Goal: Information Seeking & Learning: Compare options

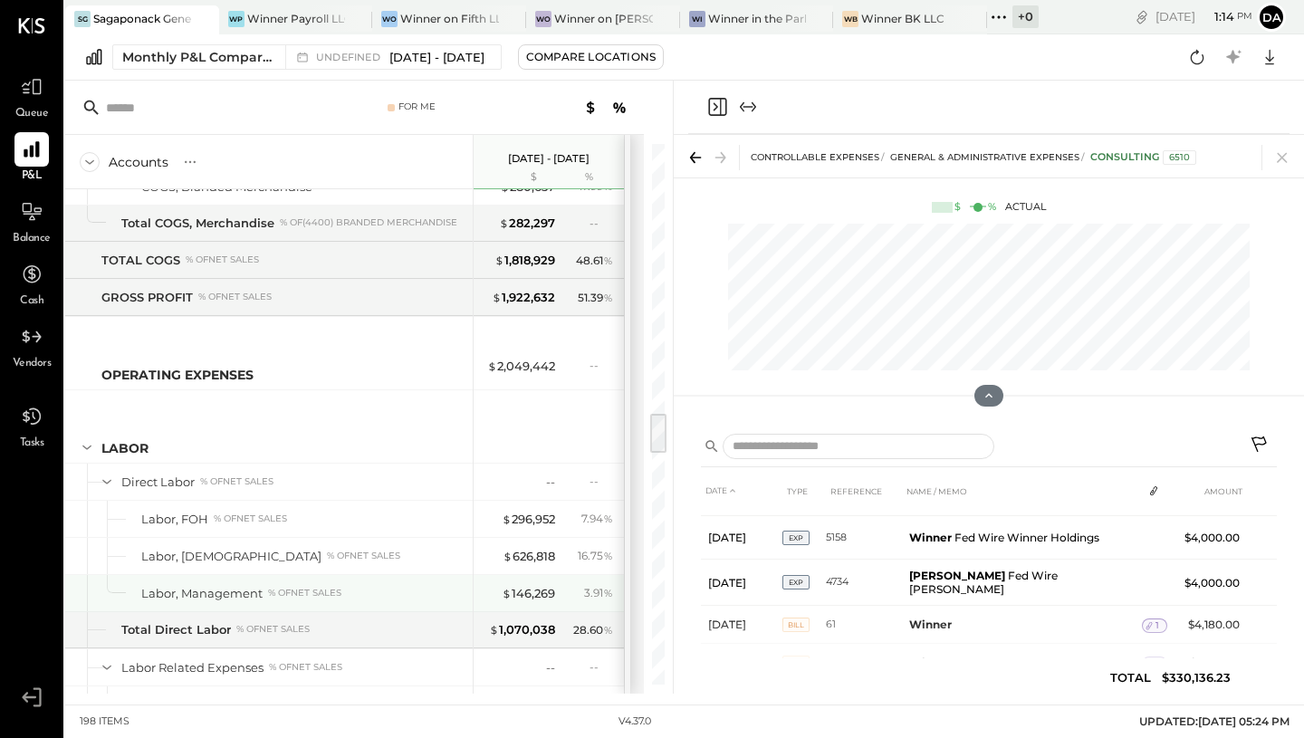
scroll to position [3541, 0]
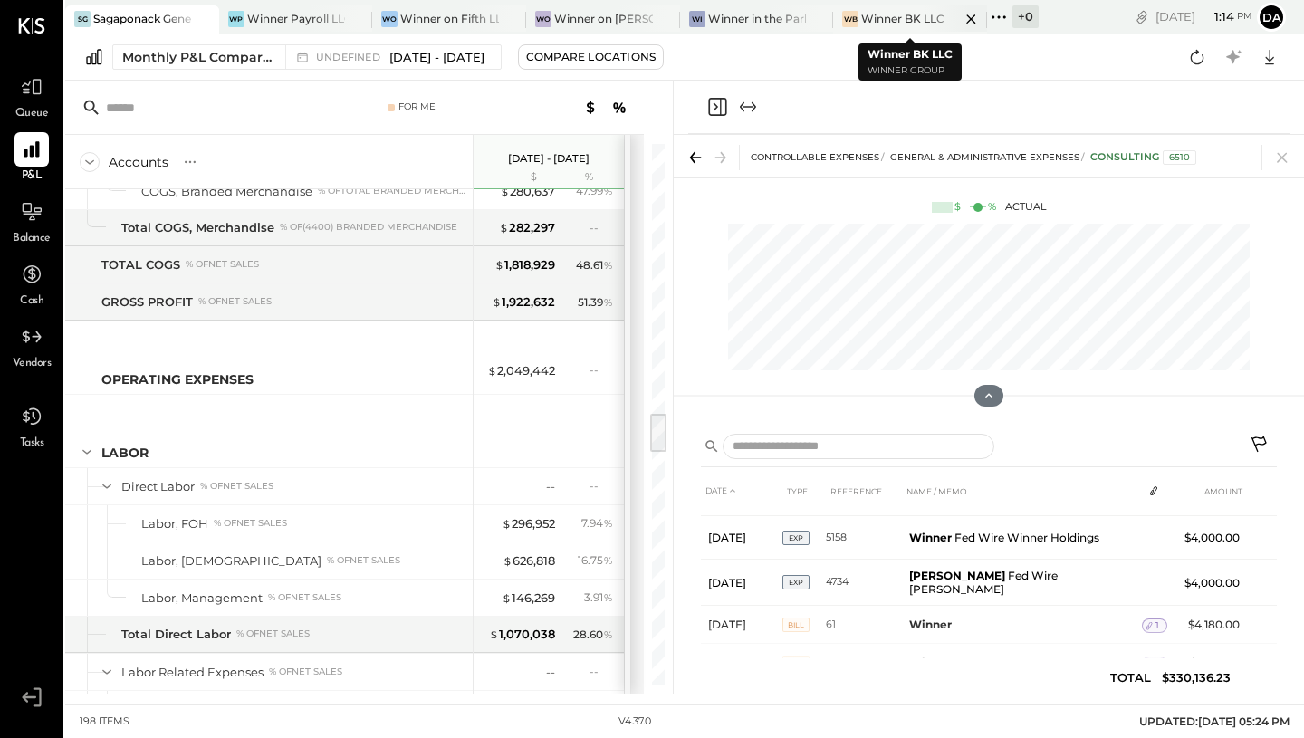
click at [889, 23] on div "Winner BK LLC" at bounding box center [902, 18] width 83 height 15
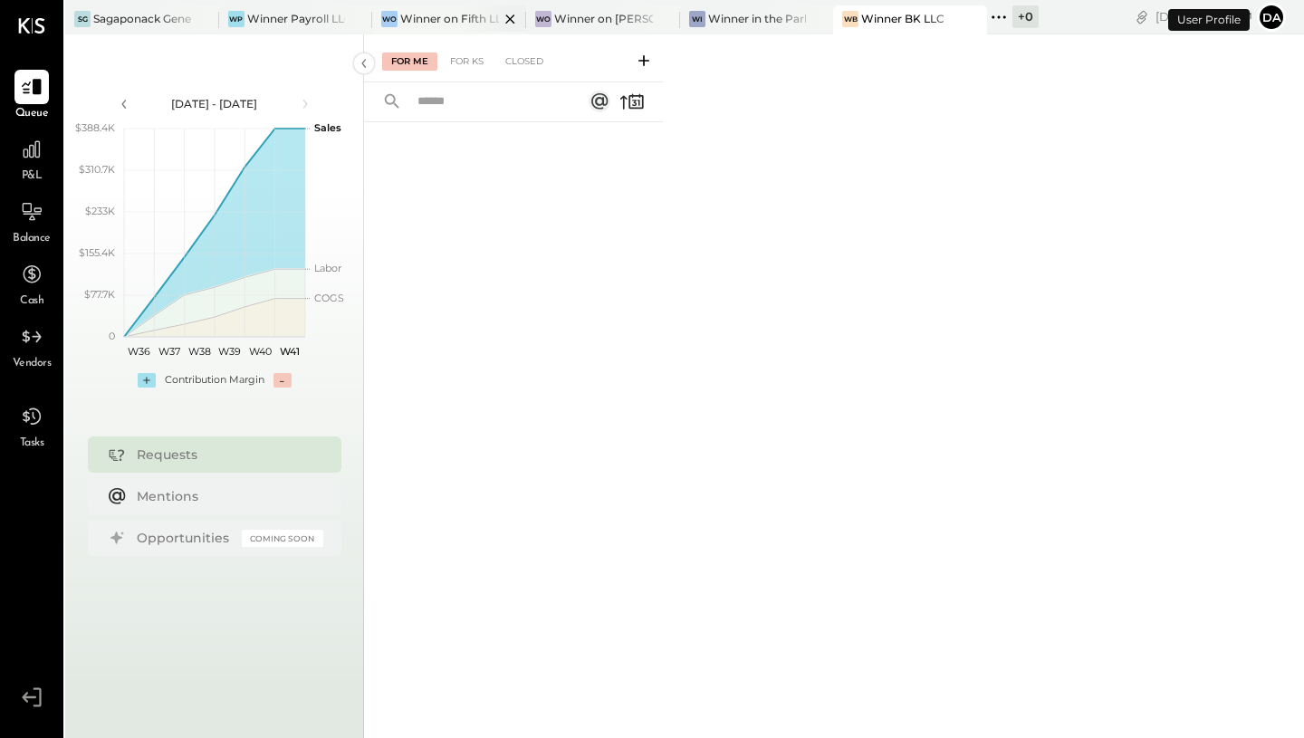
click at [454, 12] on div "Winner on Fifth LLC" at bounding box center [449, 18] width 99 height 15
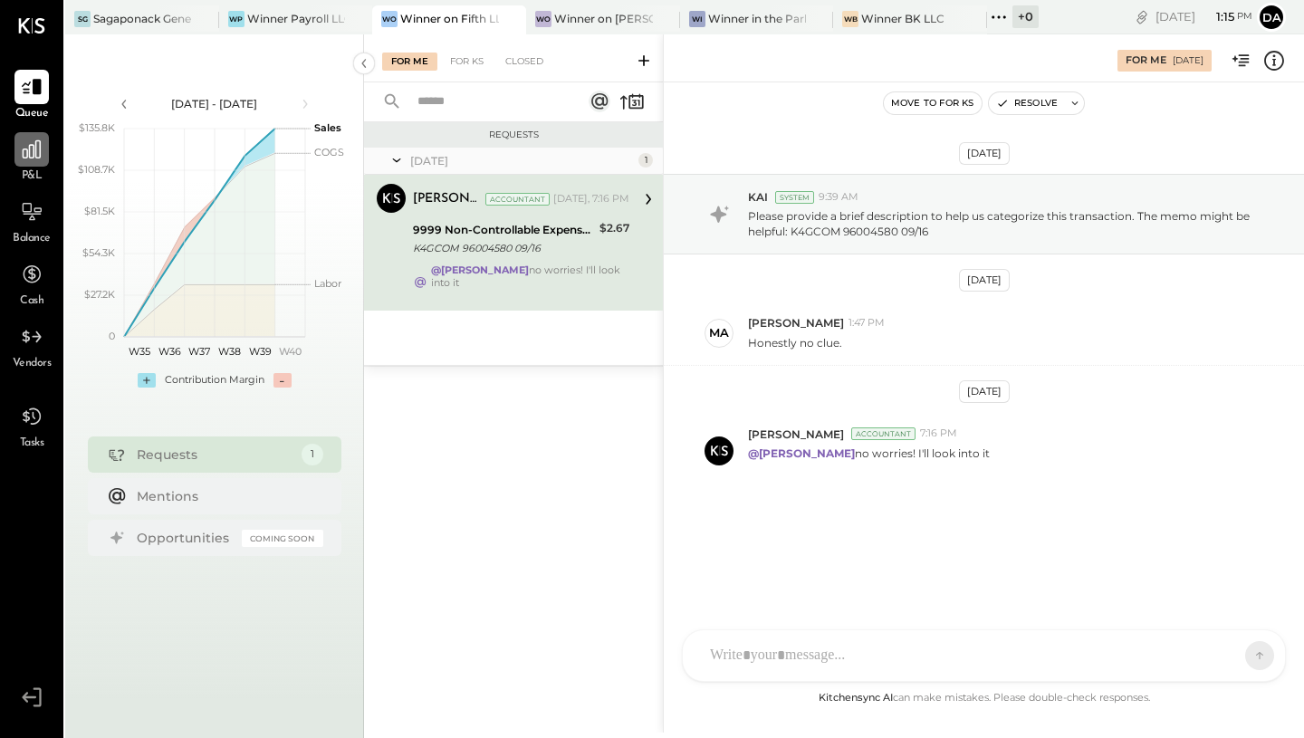
click at [40, 158] on icon at bounding box center [32, 150] width 24 height 24
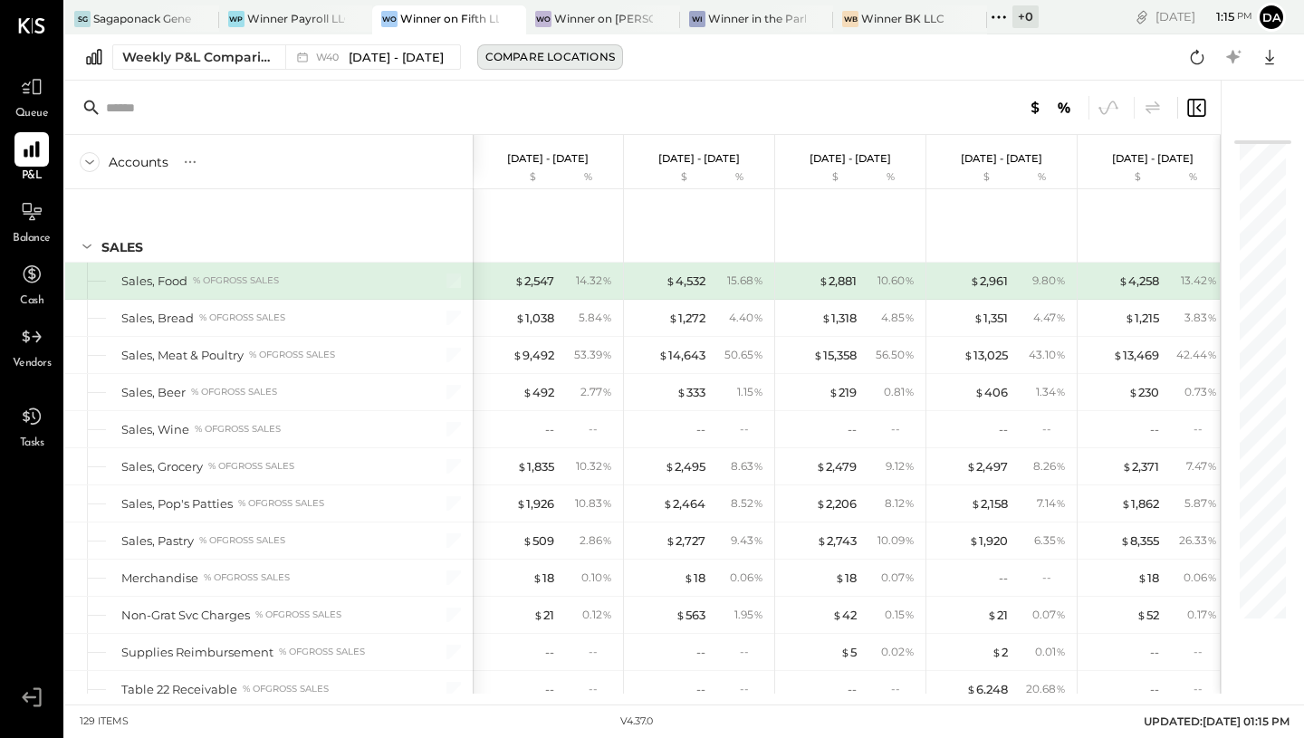
click at [559, 54] on div "Compare Locations" at bounding box center [550, 56] width 130 height 15
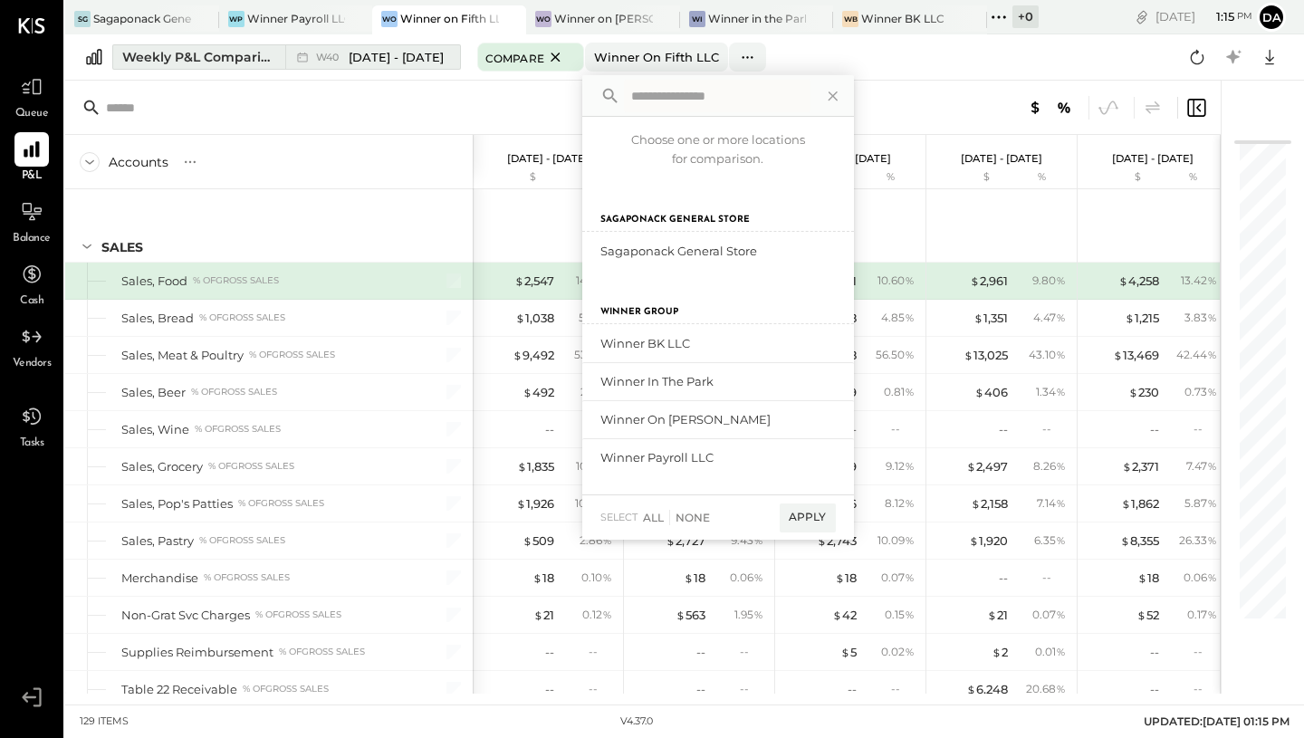
click at [407, 60] on span "[DATE] - [DATE]" at bounding box center [396, 57] width 95 height 17
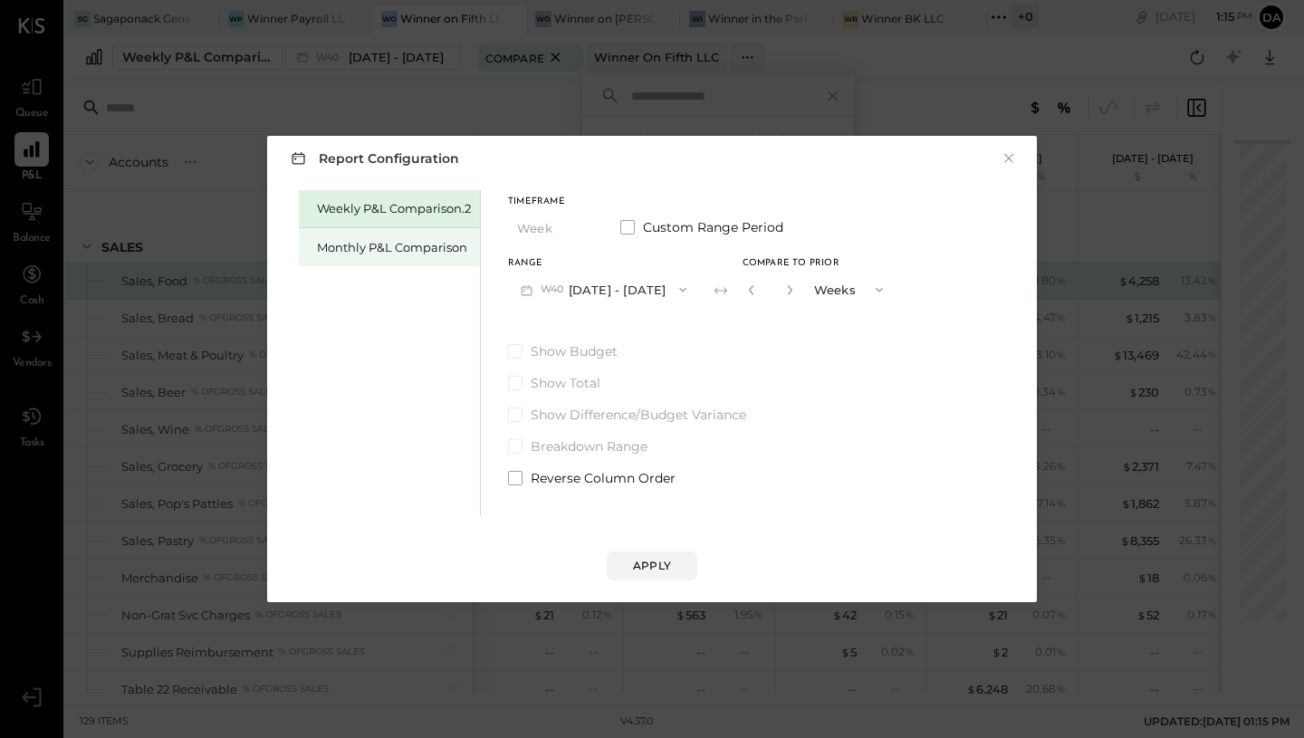
click at [422, 245] on div "Monthly P&L Comparison" at bounding box center [394, 247] width 154 height 17
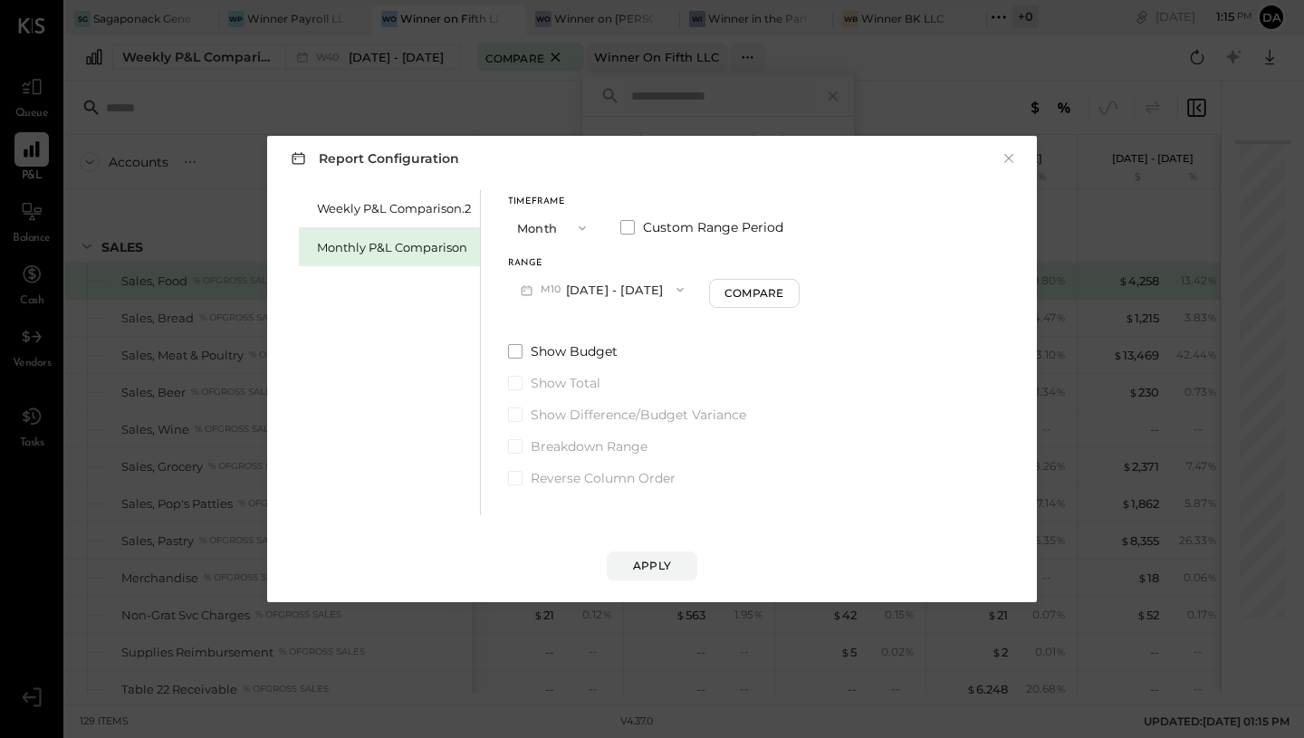
click at [610, 292] on button "M10 [DATE] - [DATE]" at bounding box center [602, 290] width 188 height 34
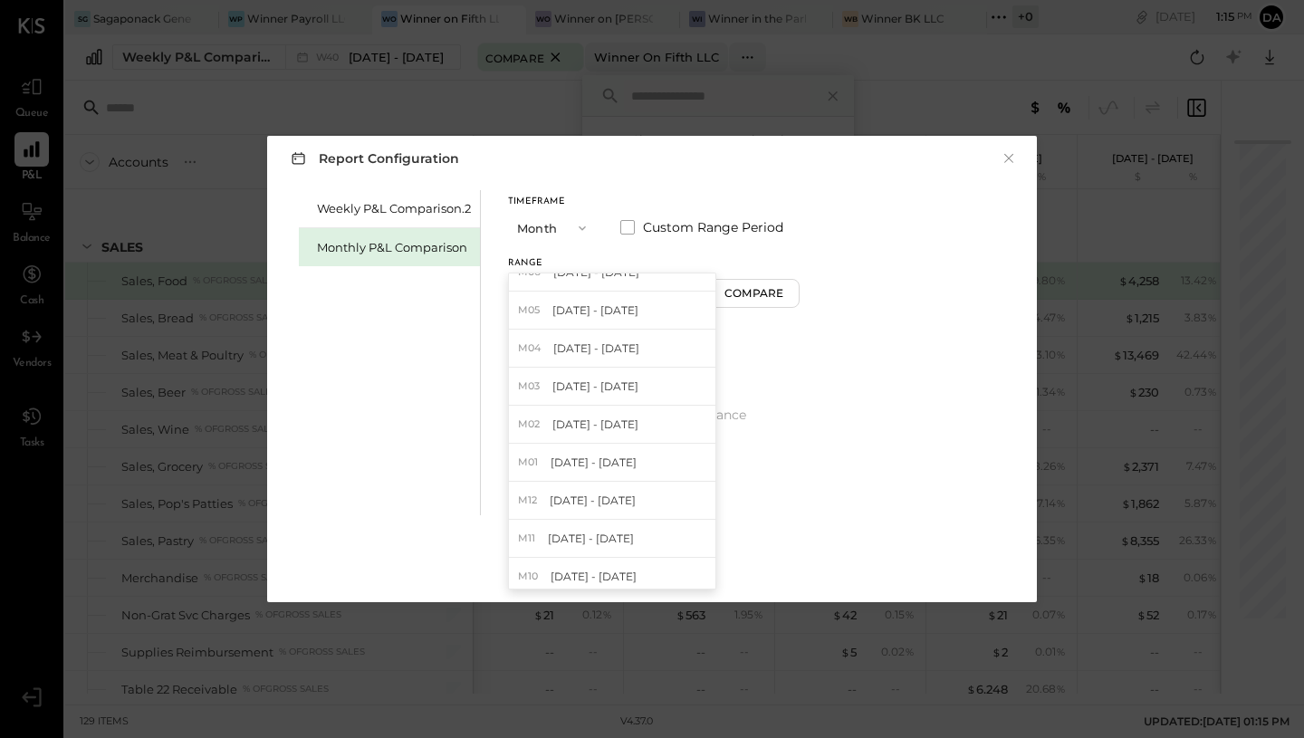
scroll to position [247, 0]
click at [600, 391] on span "[DATE] - [DATE]" at bounding box center [594, 387] width 86 height 15
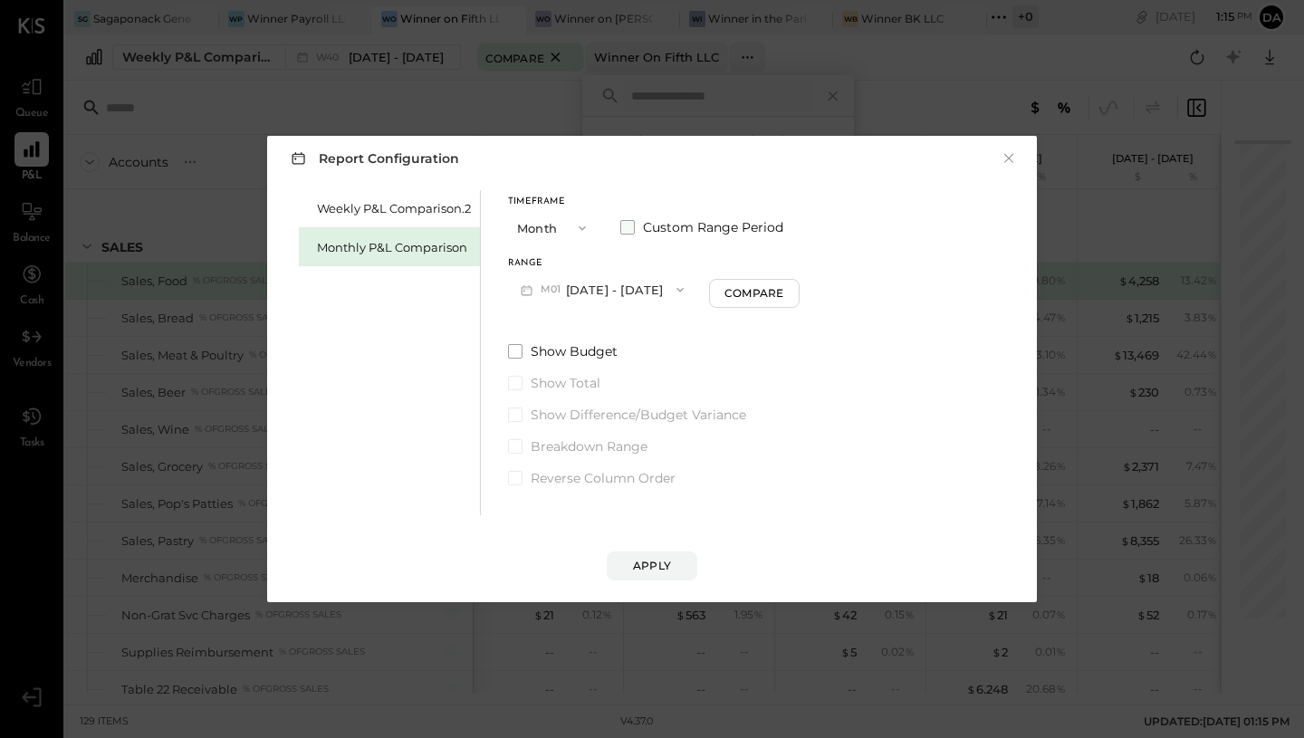
click at [624, 225] on span at bounding box center [627, 227] width 14 height 14
click at [767, 289] on button "[DATE]" at bounding box center [713, 290] width 108 height 34
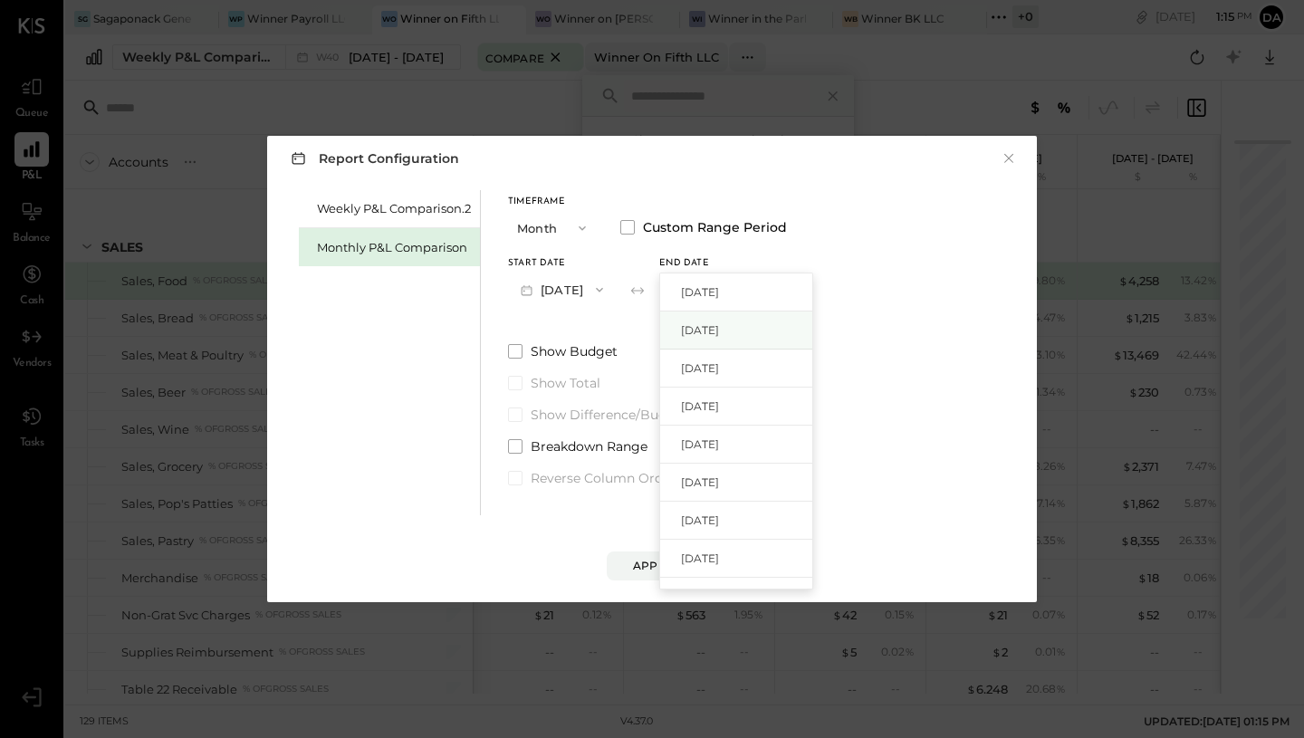
click at [719, 327] on span "[DATE]" at bounding box center [700, 329] width 38 height 15
click at [655, 569] on div "Apply" at bounding box center [652, 565] width 38 height 15
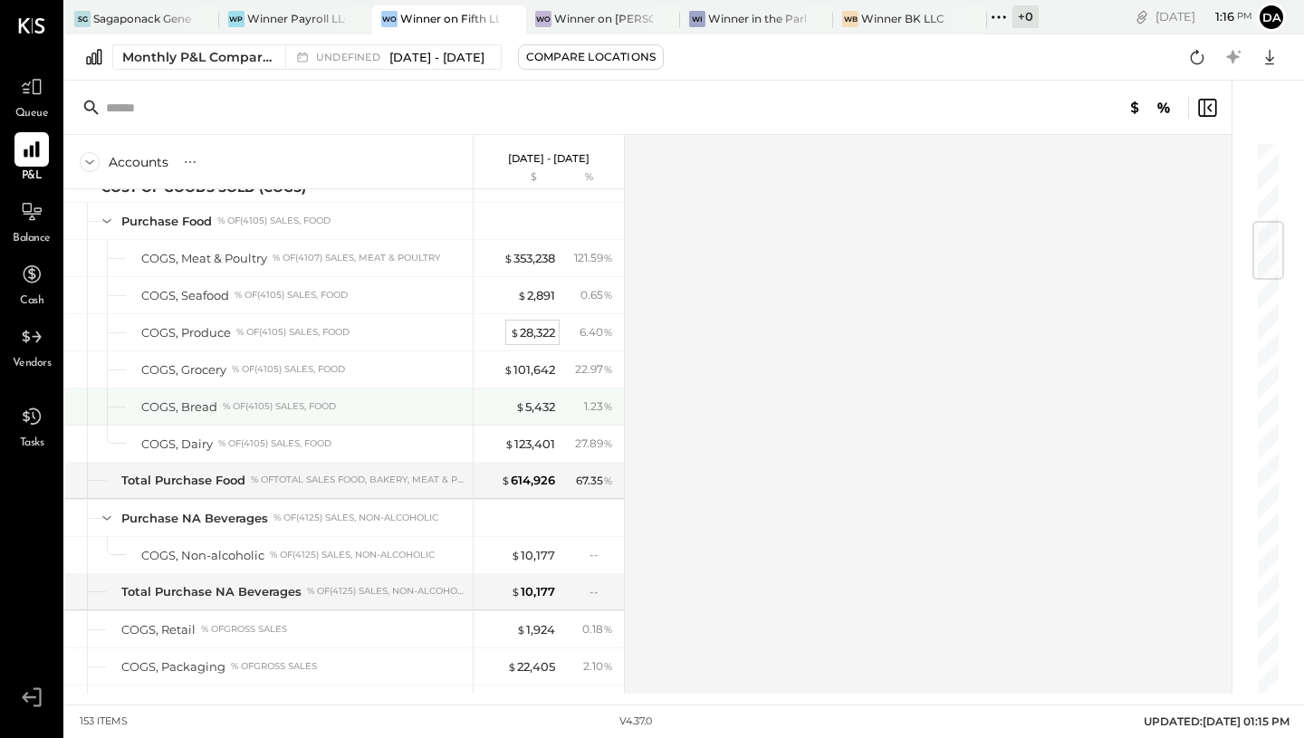
scroll to position [697, 0]
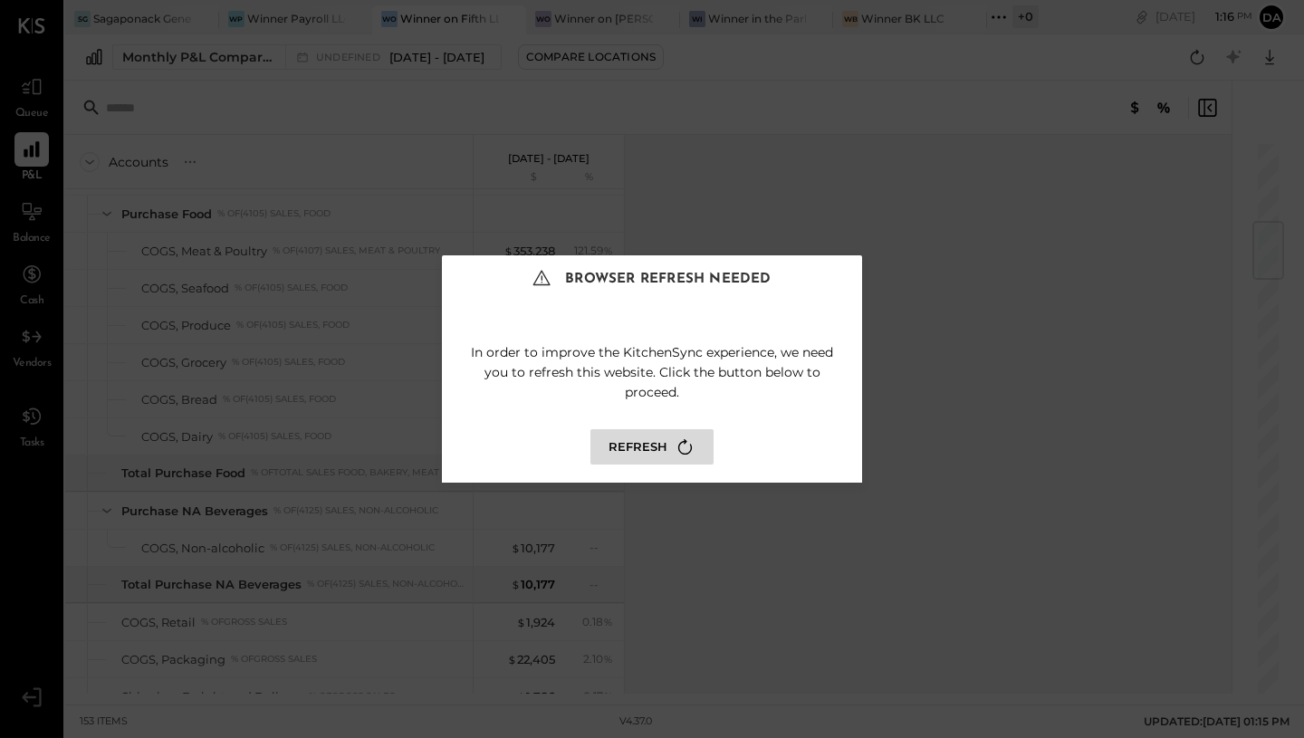
click at [673, 450] on icon at bounding box center [685, 447] width 24 height 24
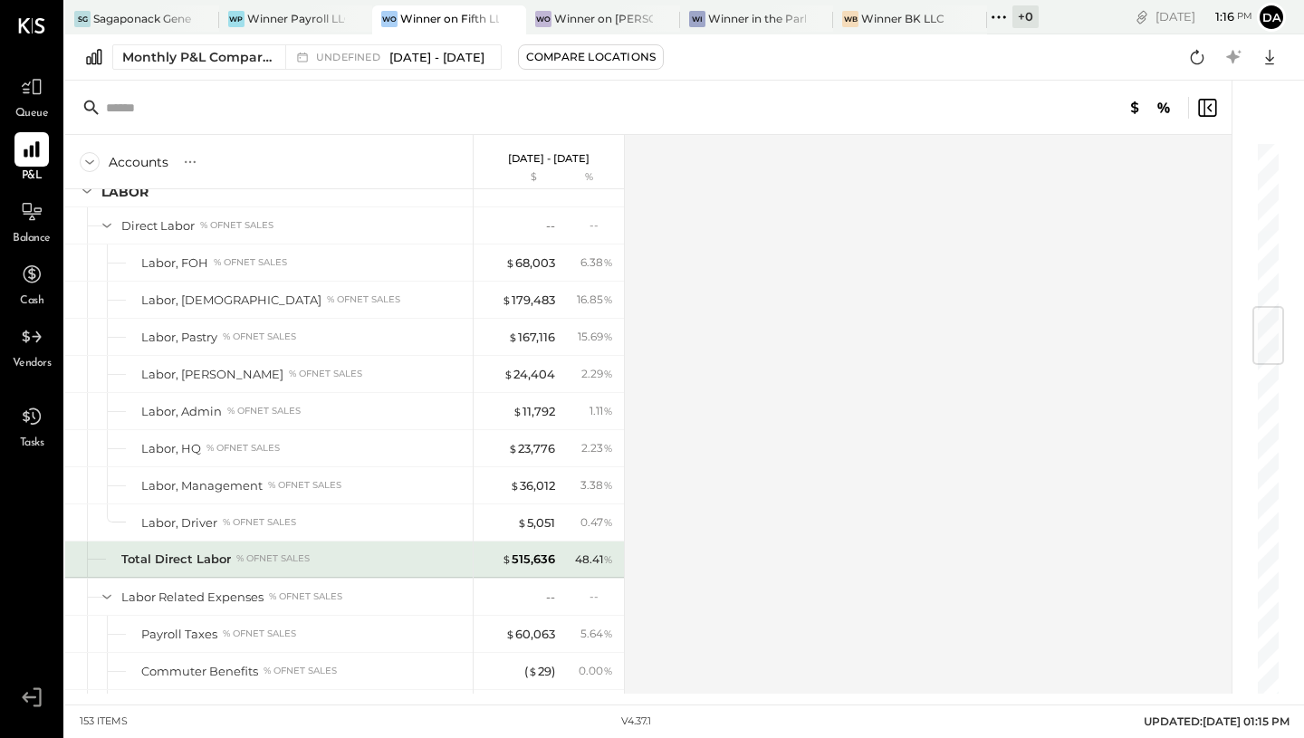
scroll to position [1429, 0]
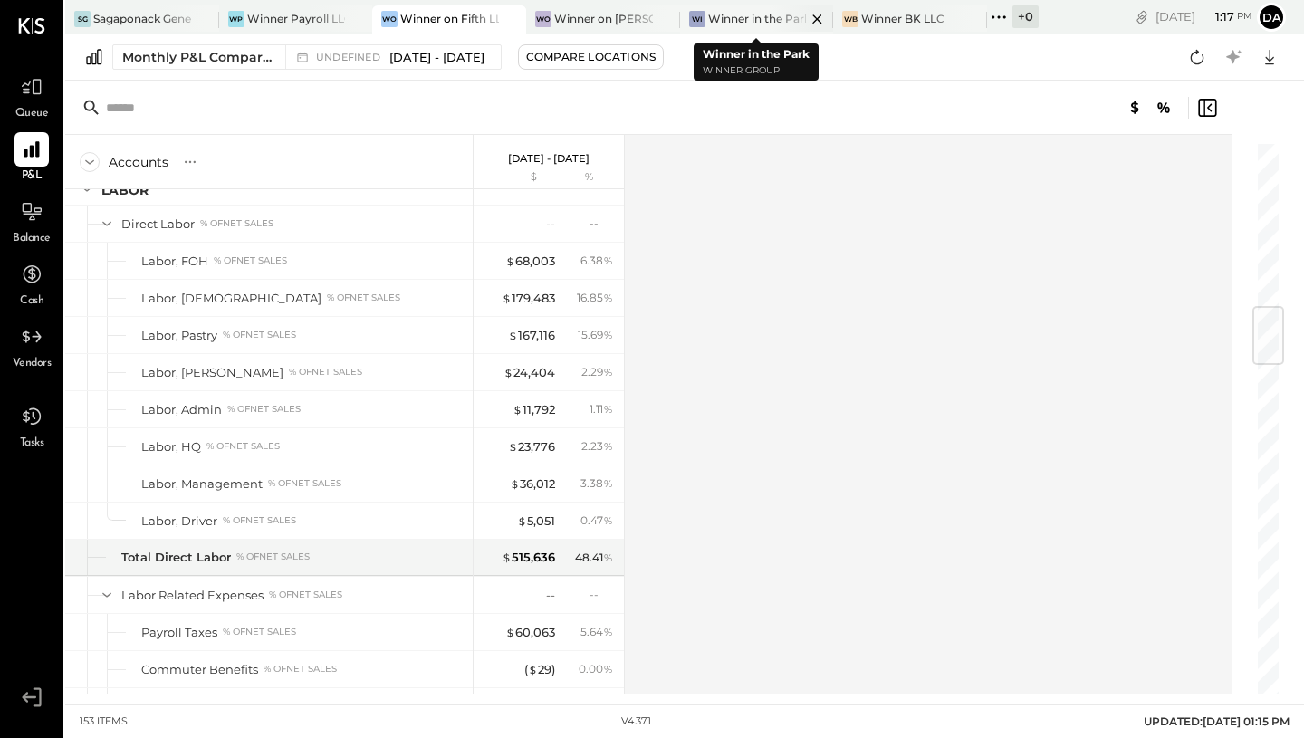
click at [762, 23] on div "Winner in the Park" at bounding box center [757, 18] width 99 height 15
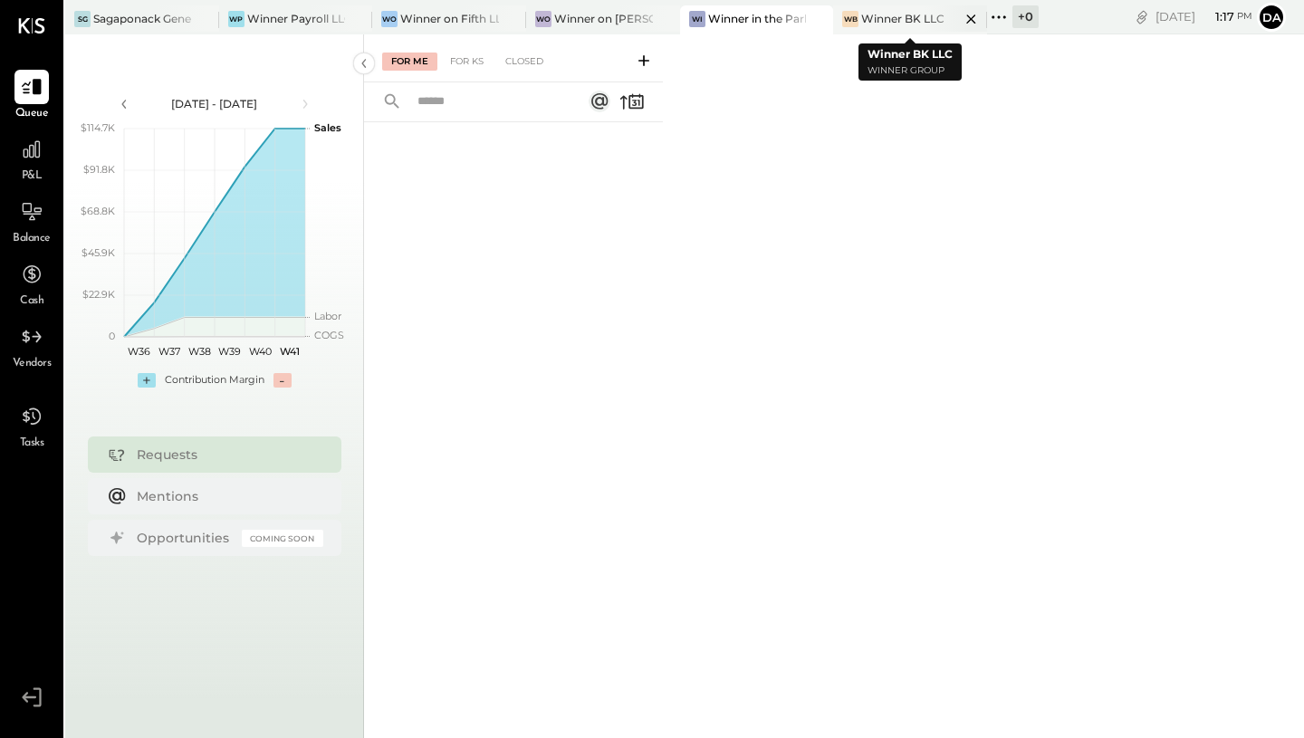
click at [891, 16] on div "Winner BK LLC" at bounding box center [902, 18] width 83 height 15
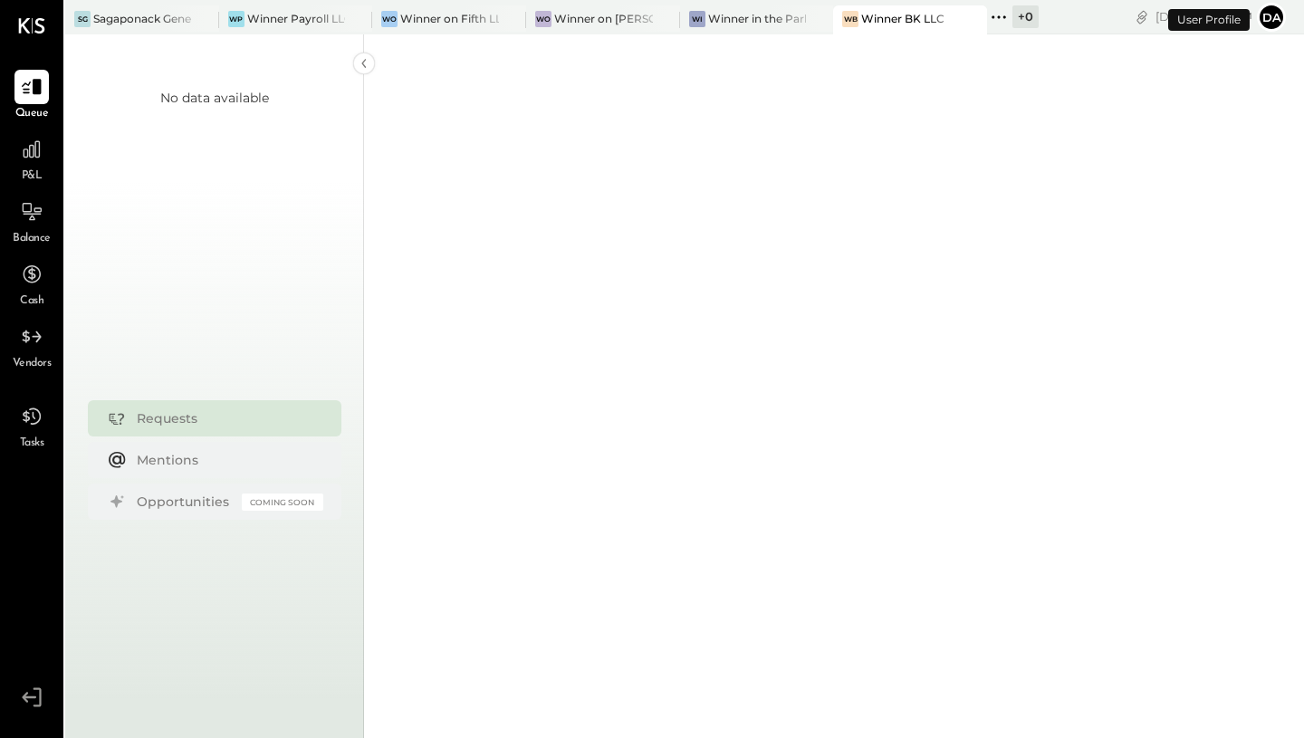
click at [24, 167] on div "P&L" at bounding box center [31, 158] width 34 height 53
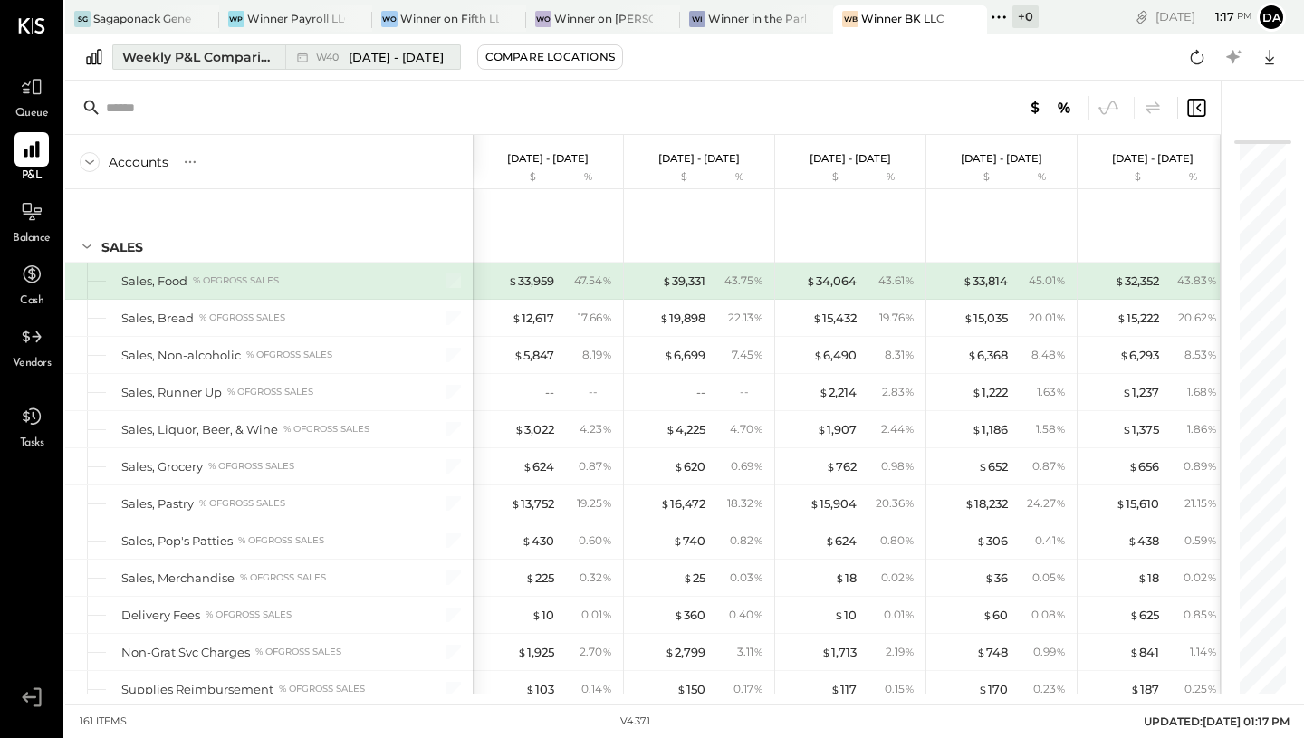
click at [434, 54] on span "[DATE] - [DATE]" at bounding box center [396, 57] width 95 height 17
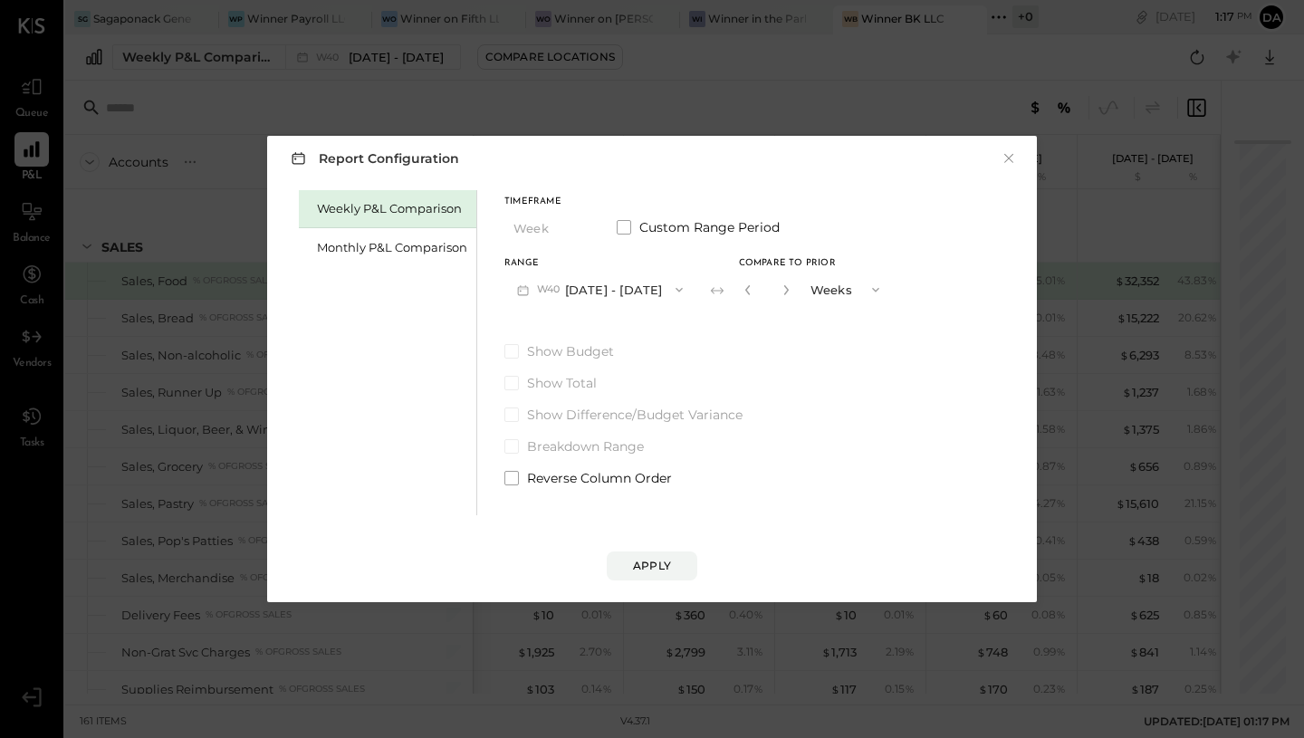
click at [592, 288] on button "W40 [DATE] - [DATE]" at bounding box center [599, 290] width 191 height 34
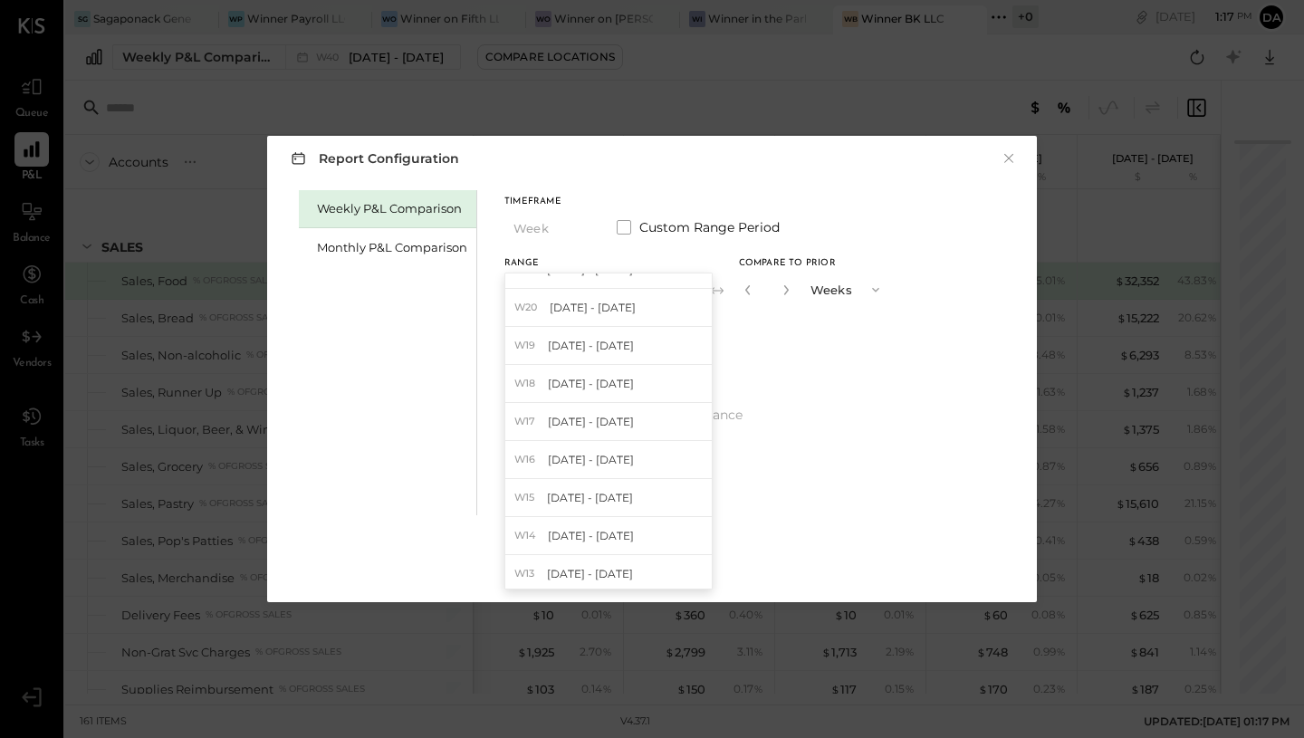
scroll to position [784, 0]
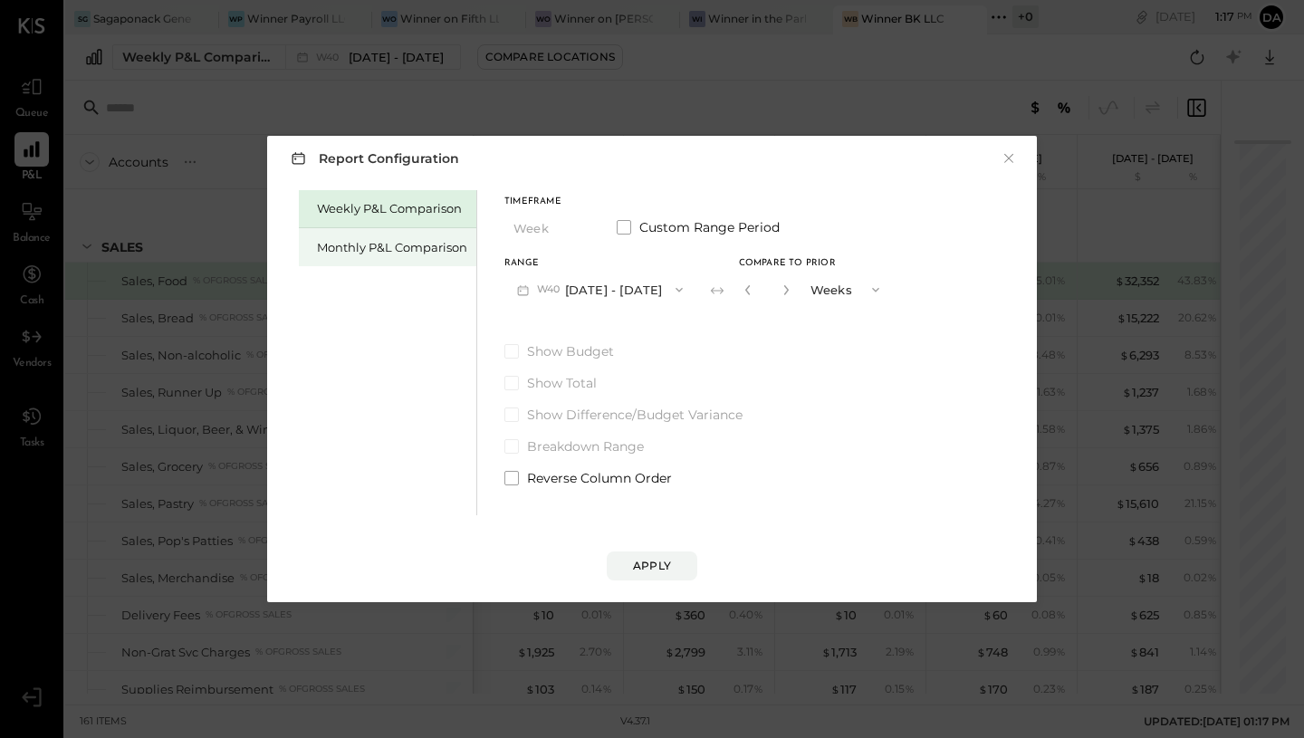
click at [379, 241] on div "Monthly P&L Comparison" at bounding box center [392, 247] width 150 height 17
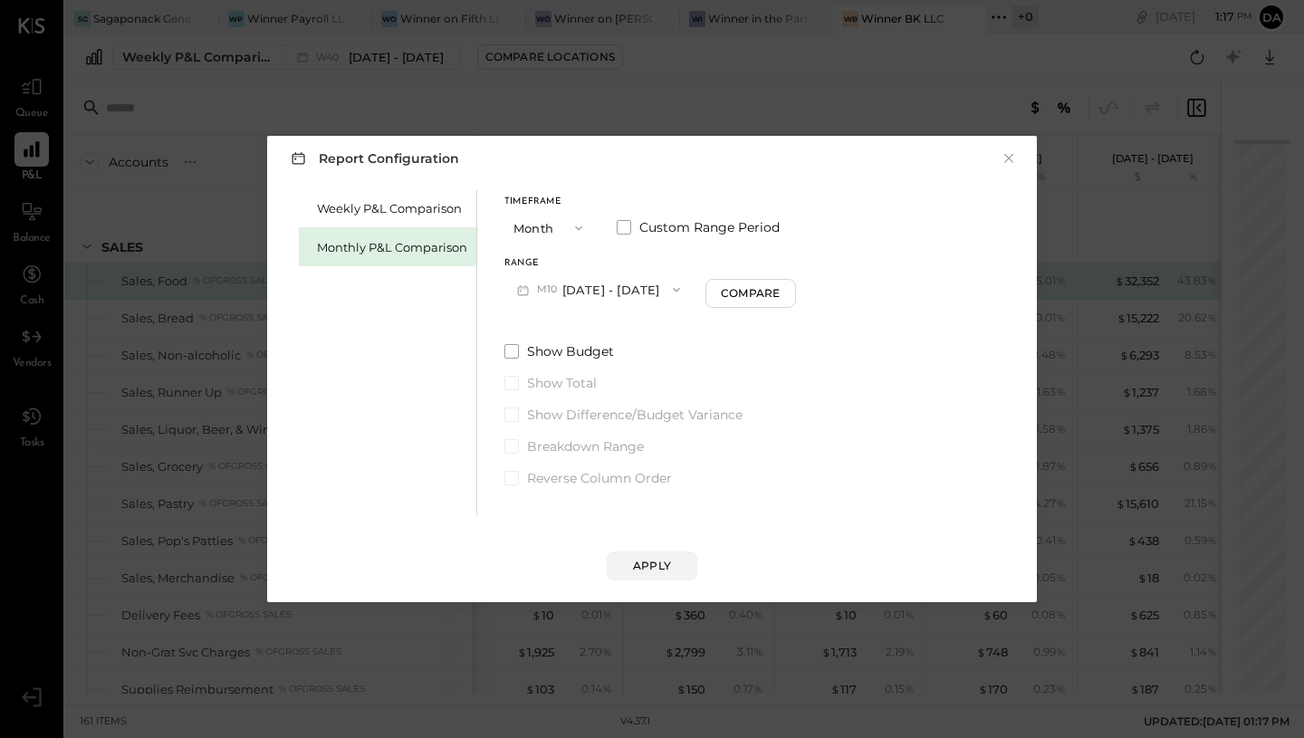
click at [566, 289] on button "M10 [DATE] - [DATE]" at bounding box center [598, 290] width 188 height 34
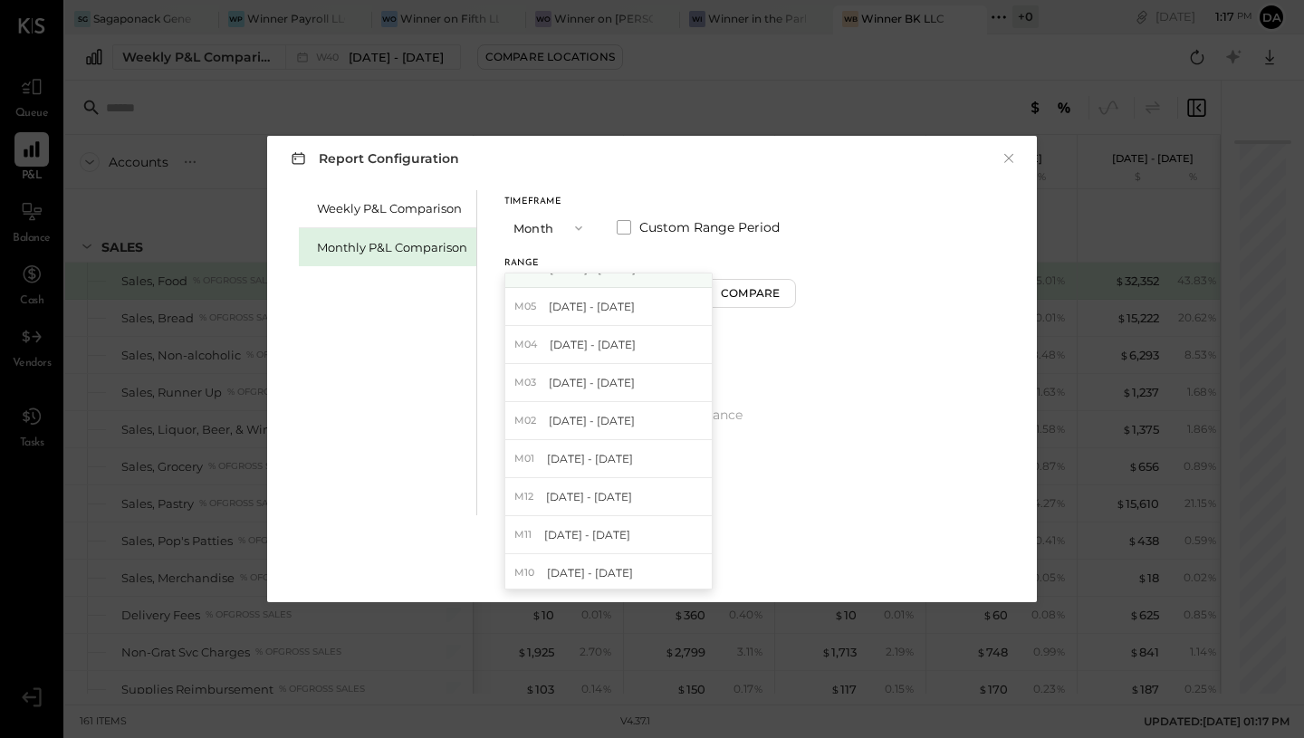
scroll to position [164, 0]
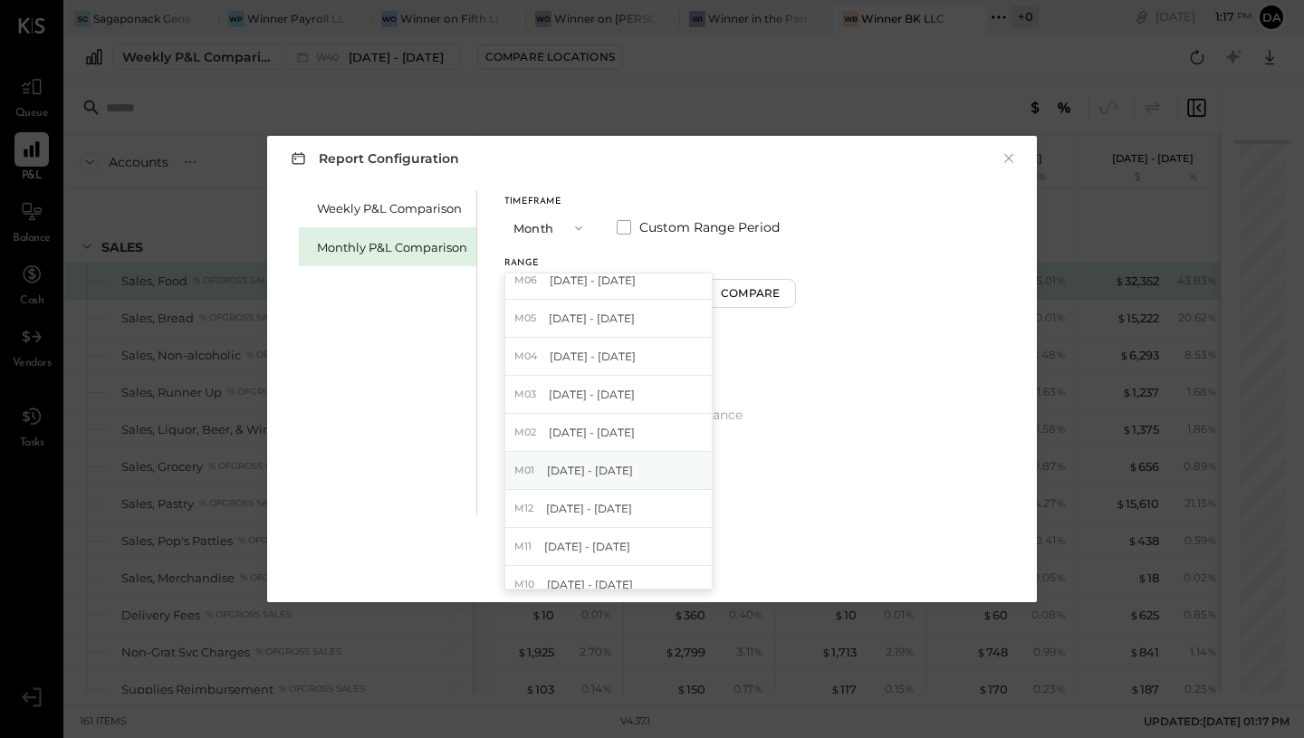
click at [565, 478] on div "M01 [DATE] - [DATE]" at bounding box center [608, 471] width 207 height 38
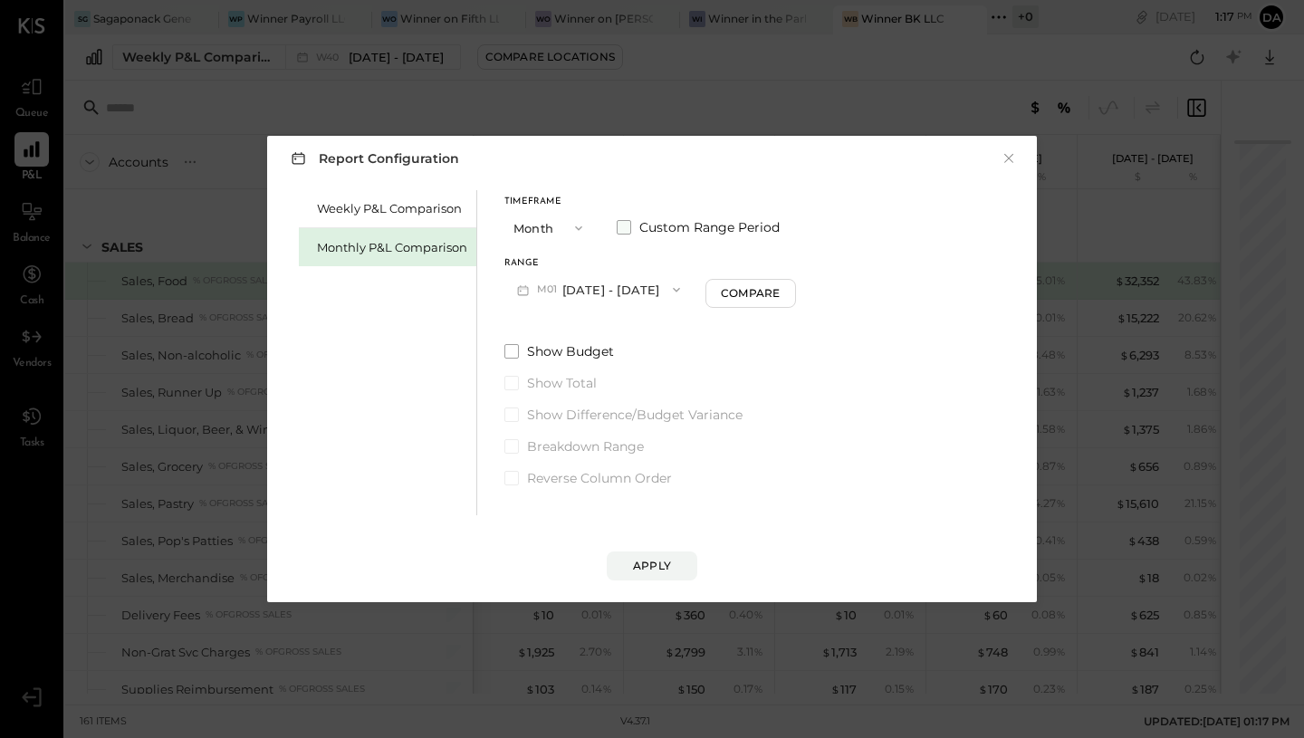
click at [625, 229] on span at bounding box center [624, 227] width 14 height 14
click at [764, 289] on button "[DATE]" at bounding box center [710, 290] width 108 height 34
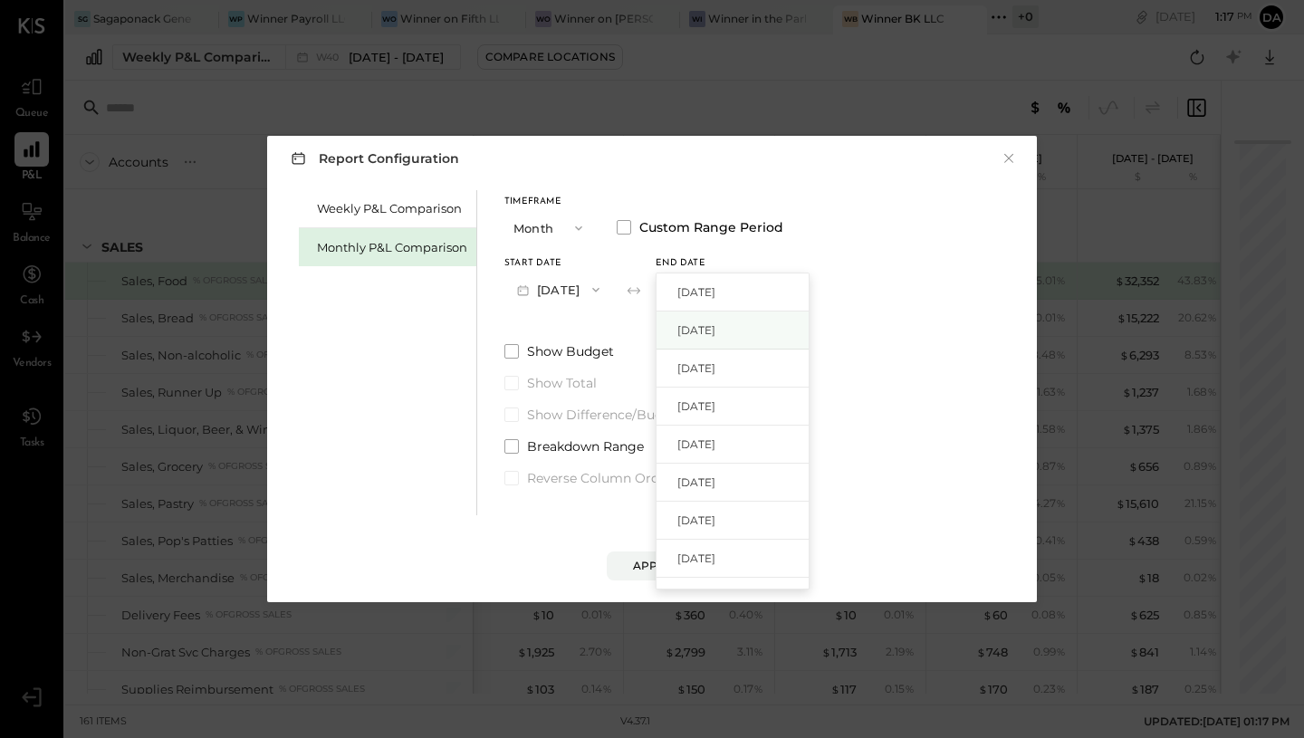
click at [768, 320] on div "[DATE]" at bounding box center [733, 331] width 152 height 38
click at [651, 565] on div "Apply" at bounding box center [652, 565] width 38 height 15
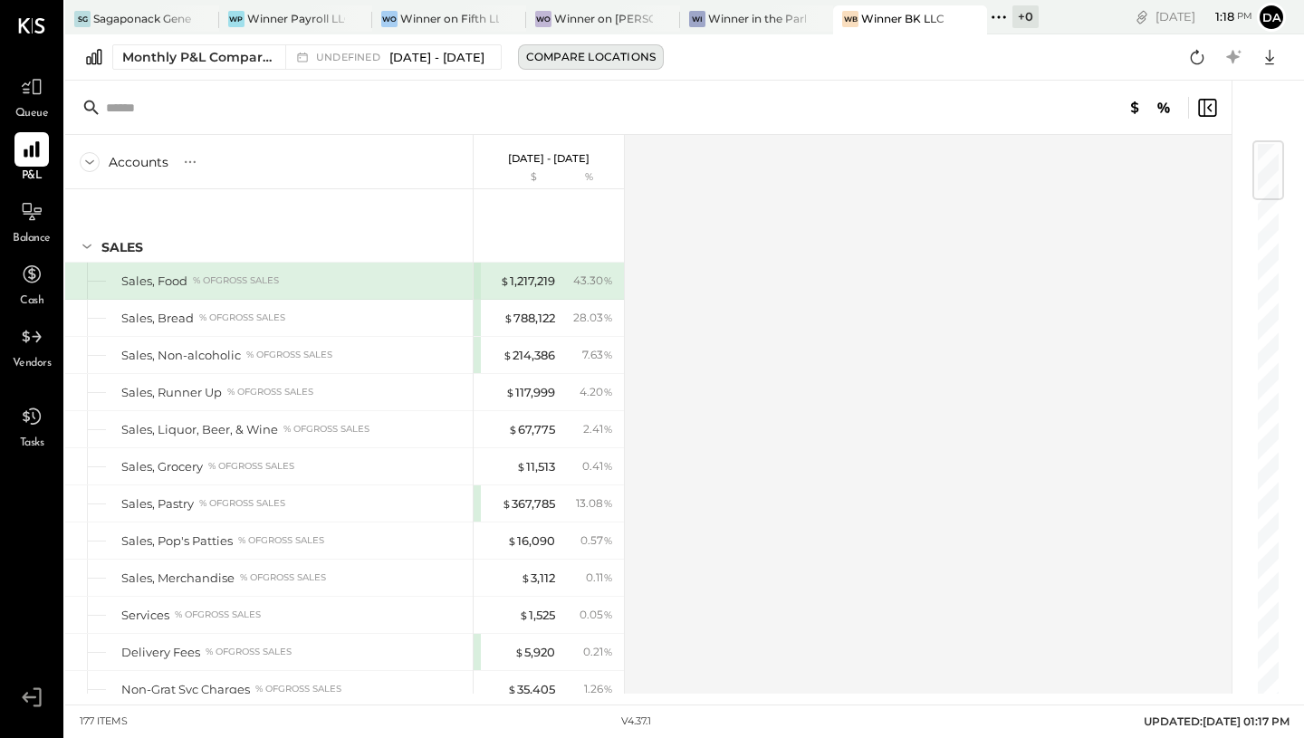
click at [598, 57] on div "Compare Locations" at bounding box center [591, 56] width 130 height 15
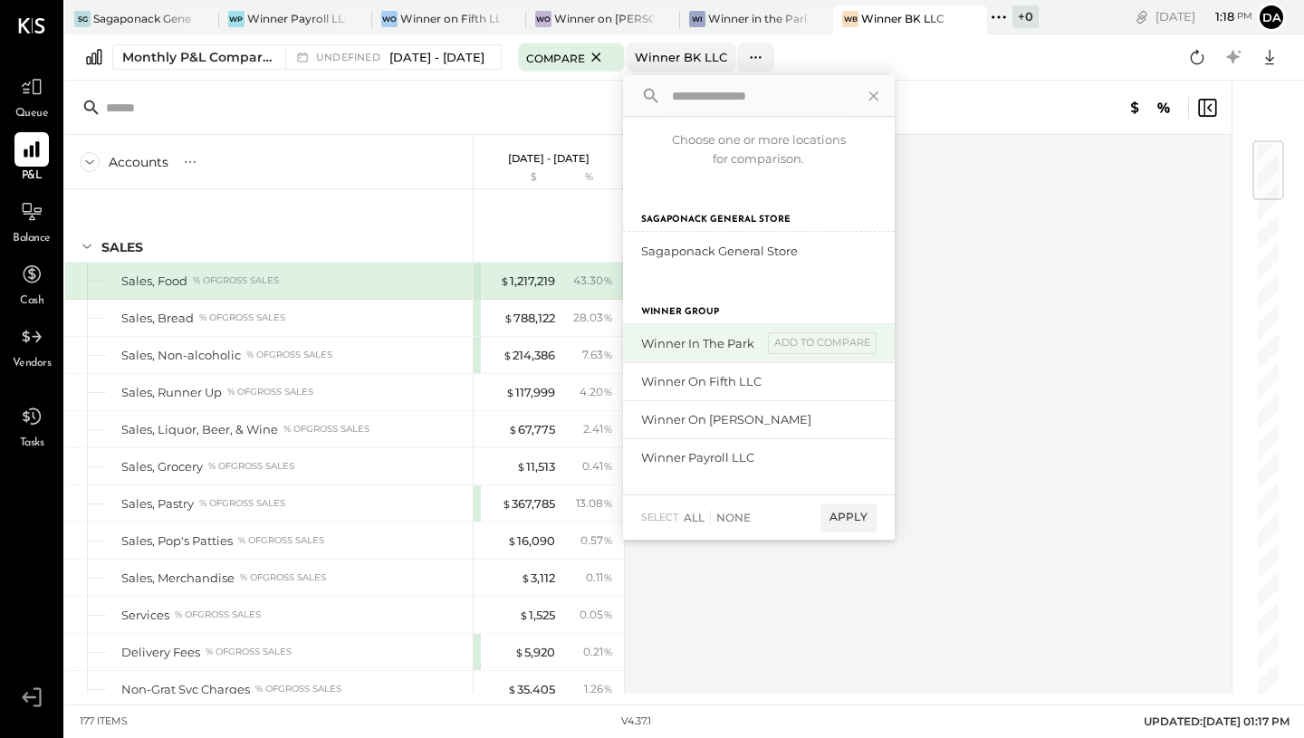
click at [763, 345] on div "Winner in the Park" at bounding box center [701, 343] width 121 height 17
click at [825, 340] on div "add to compare" at bounding box center [822, 343] width 109 height 22
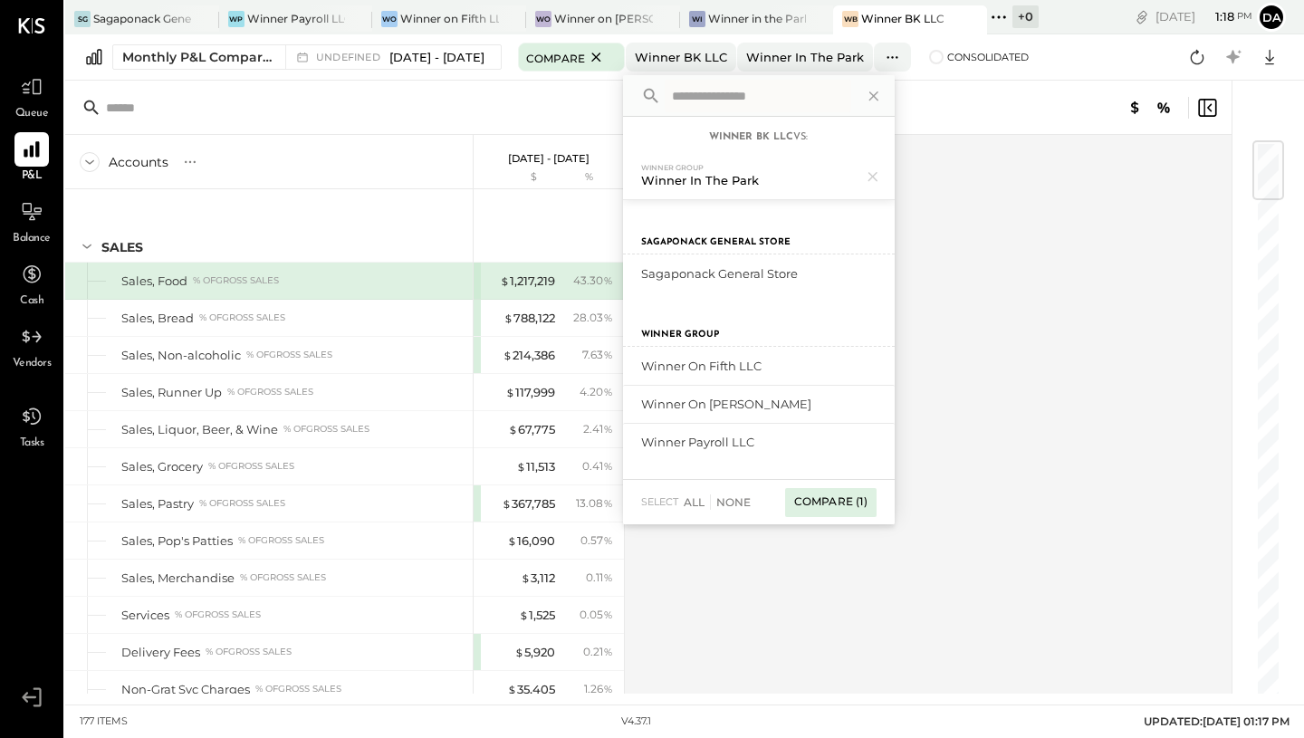
click at [853, 507] on div "Compare (1)" at bounding box center [830, 502] width 91 height 29
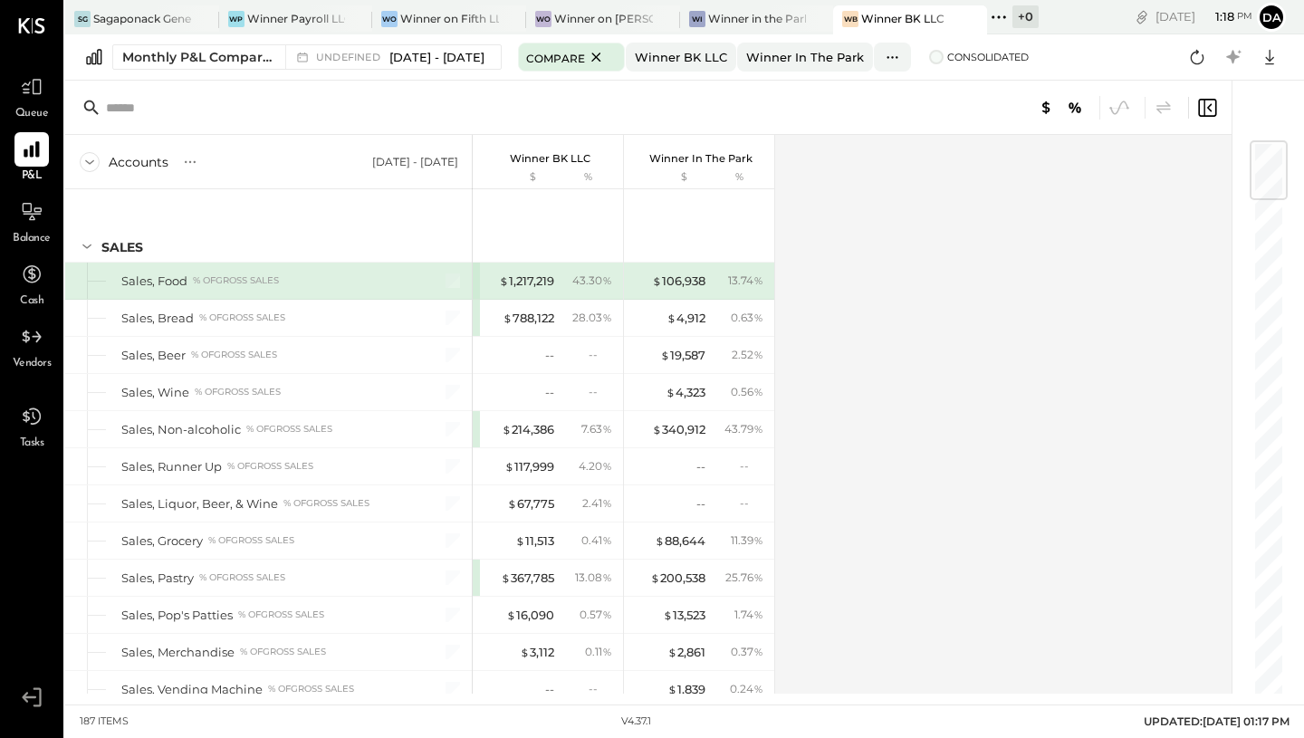
click at [944, 57] on span at bounding box center [936, 57] width 14 height 14
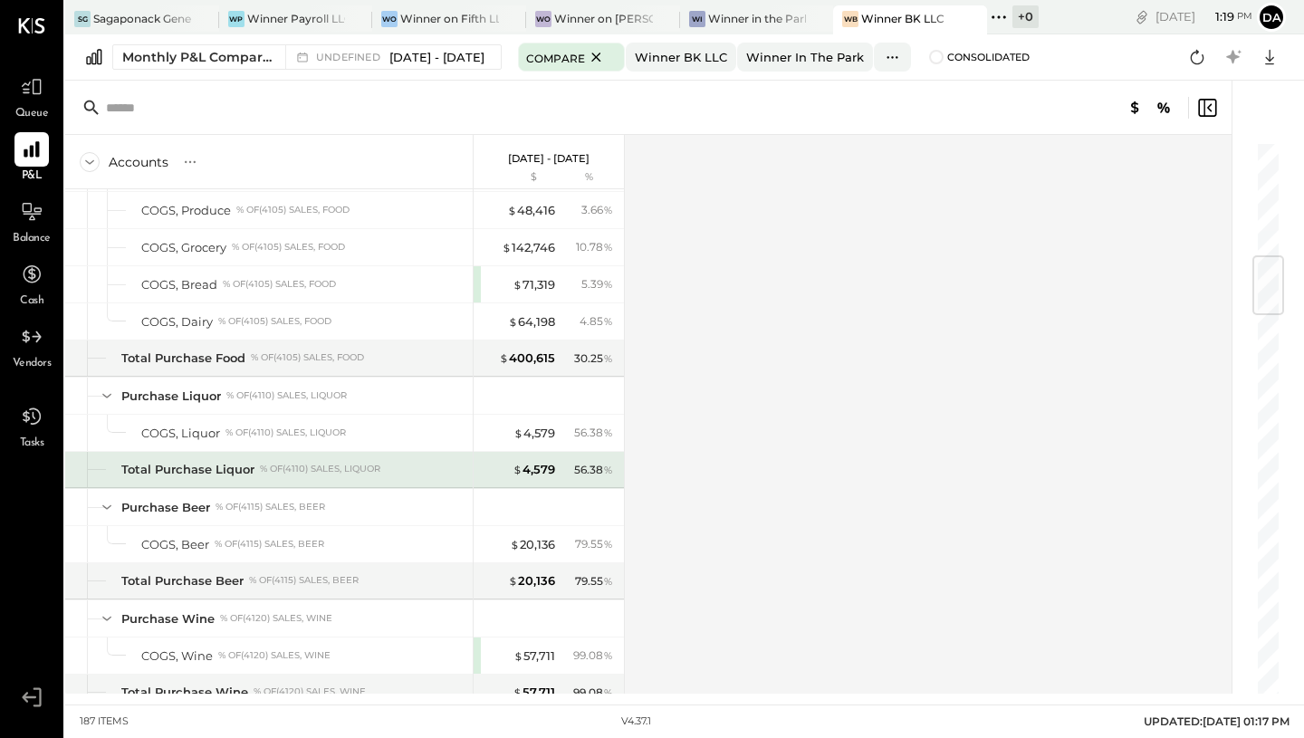
scroll to position [969, 0]
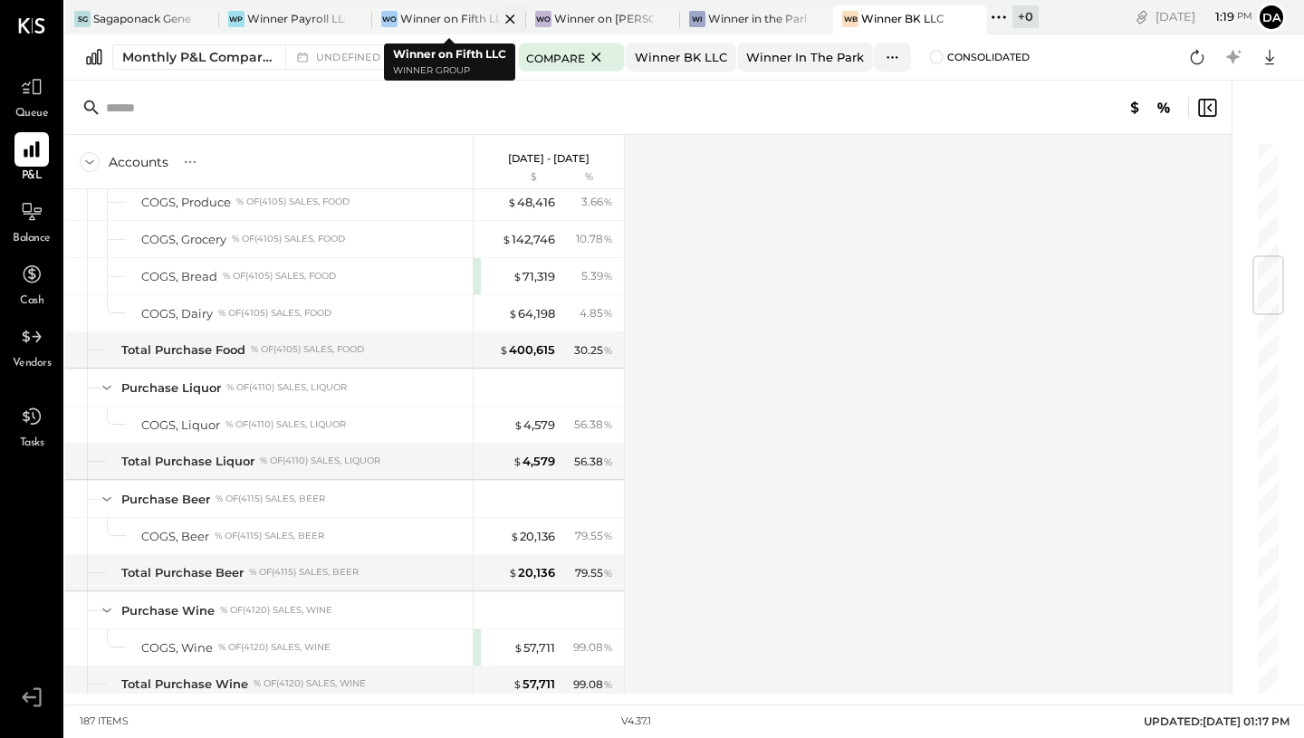
click at [441, 18] on div "Winner on Fifth LLC" at bounding box center [449, 18] width 99 height 15
